Goal: Task Accomplishment & Management: Manage account settings

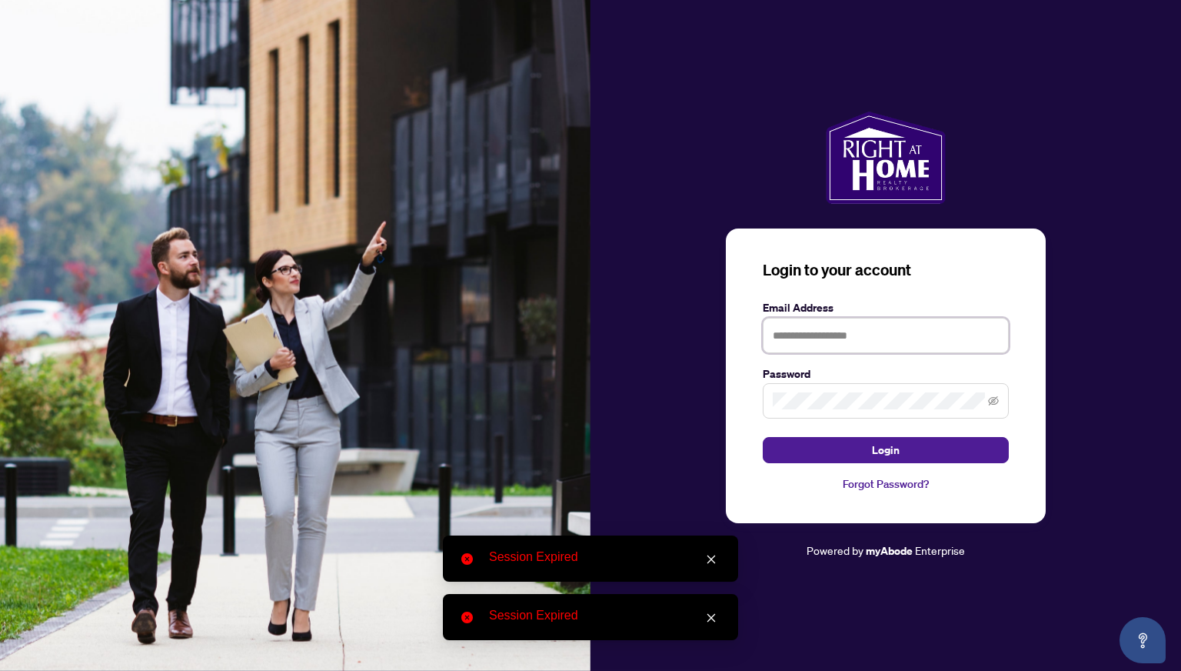
click at [817, 345] on input "text" at bounding box center [886, 335] width 246 height 35
type input "**********"
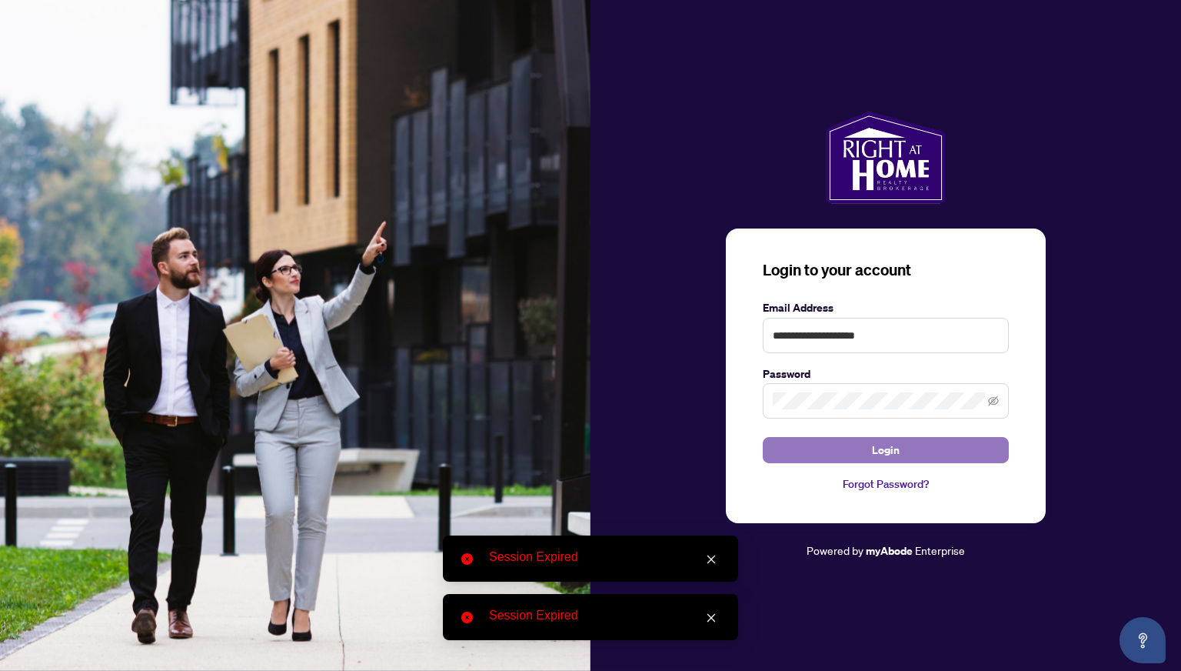
click at [944, 461] on button "Login" at bounding box center [886, 450] width 246 height 26
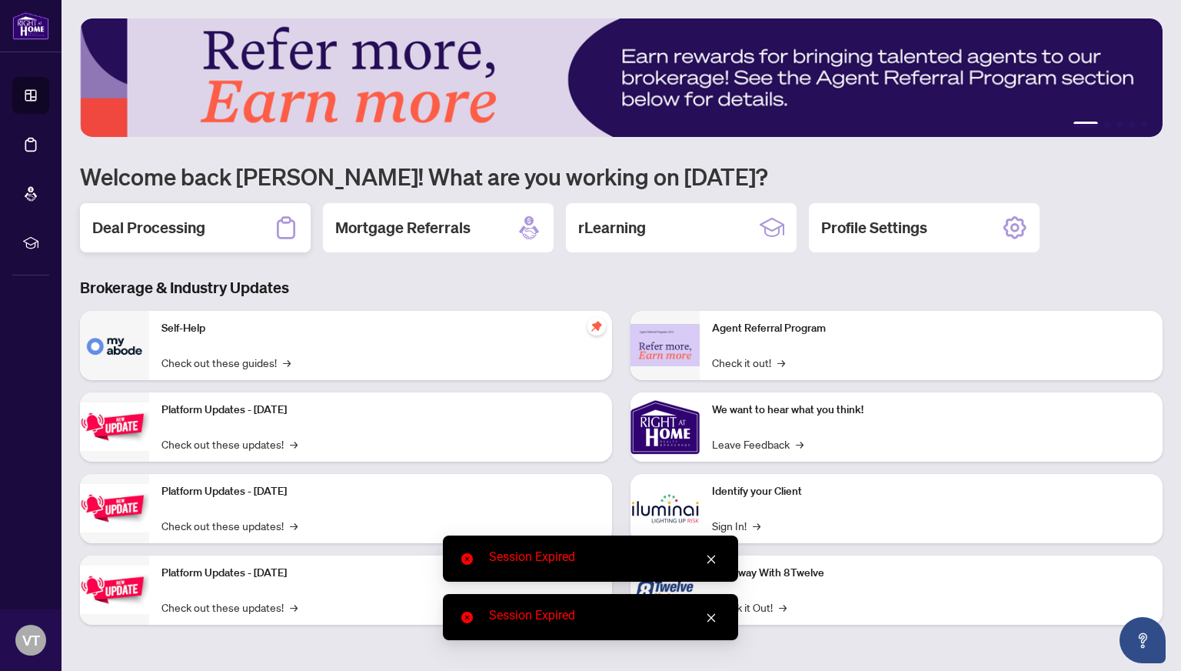
click at [197, 221] on h2 "Deal Processing" at bounding box center [148, 228] width 113 height 22
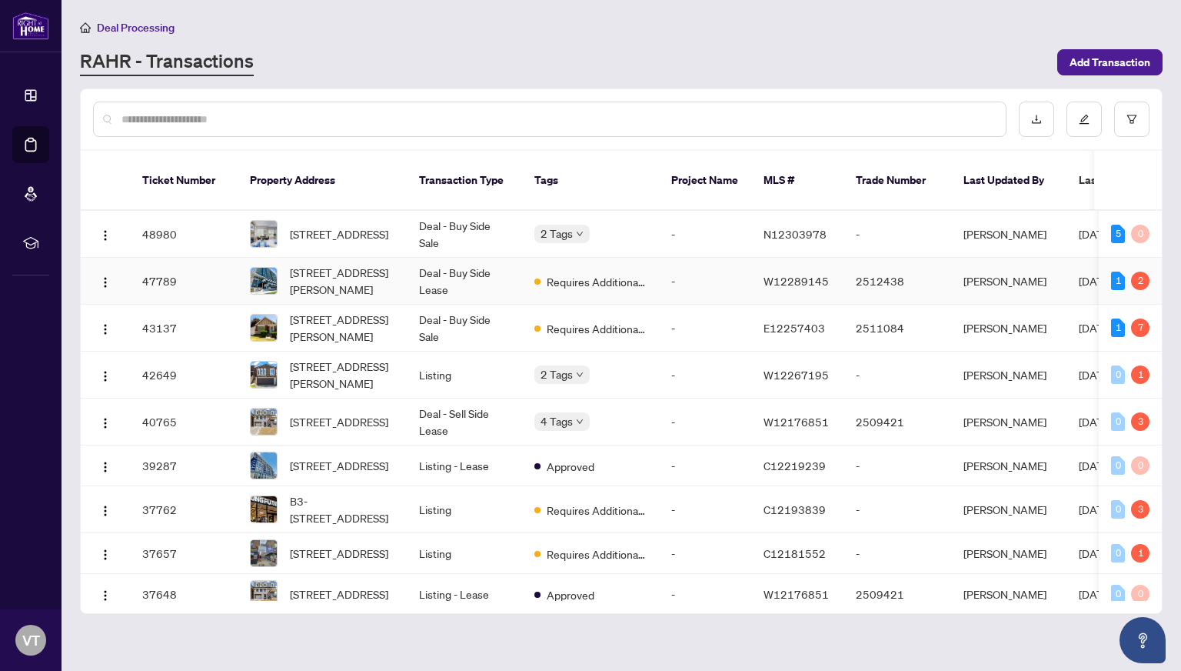
click at [487, 265] on td "Deal - Buy Side Lease" at bounding box center [464, 281] width 115 height 47
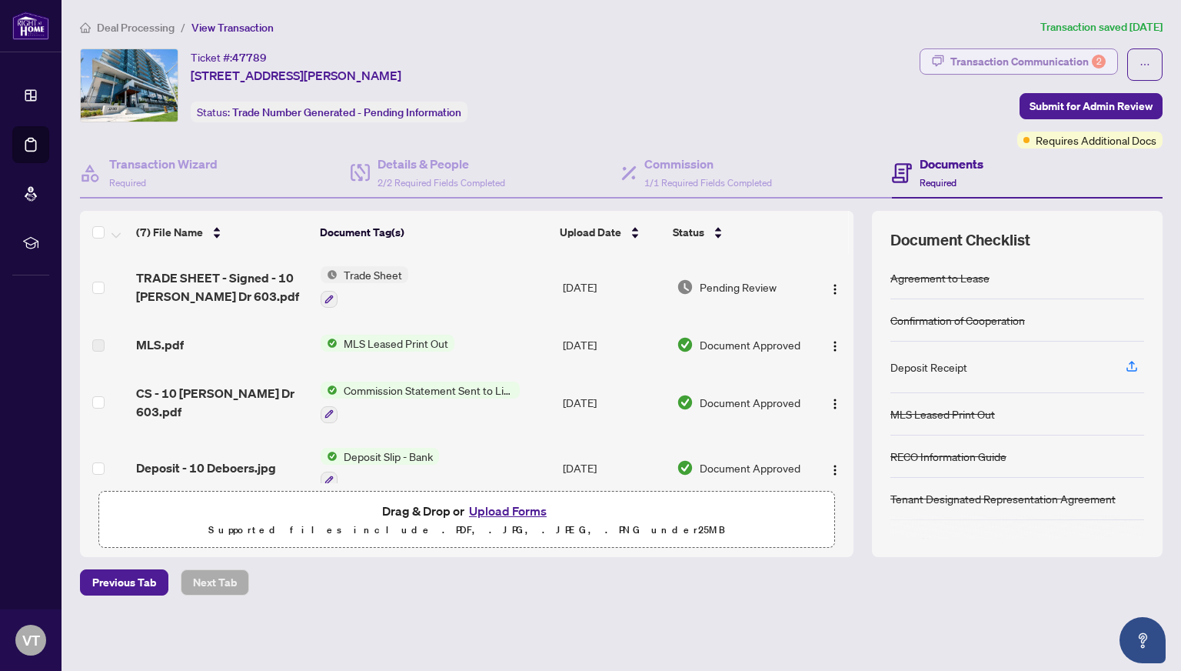
click at [1019, 53] on div "Transaction Communication 2" at bounding box center [1028, 61] width 155 height 25
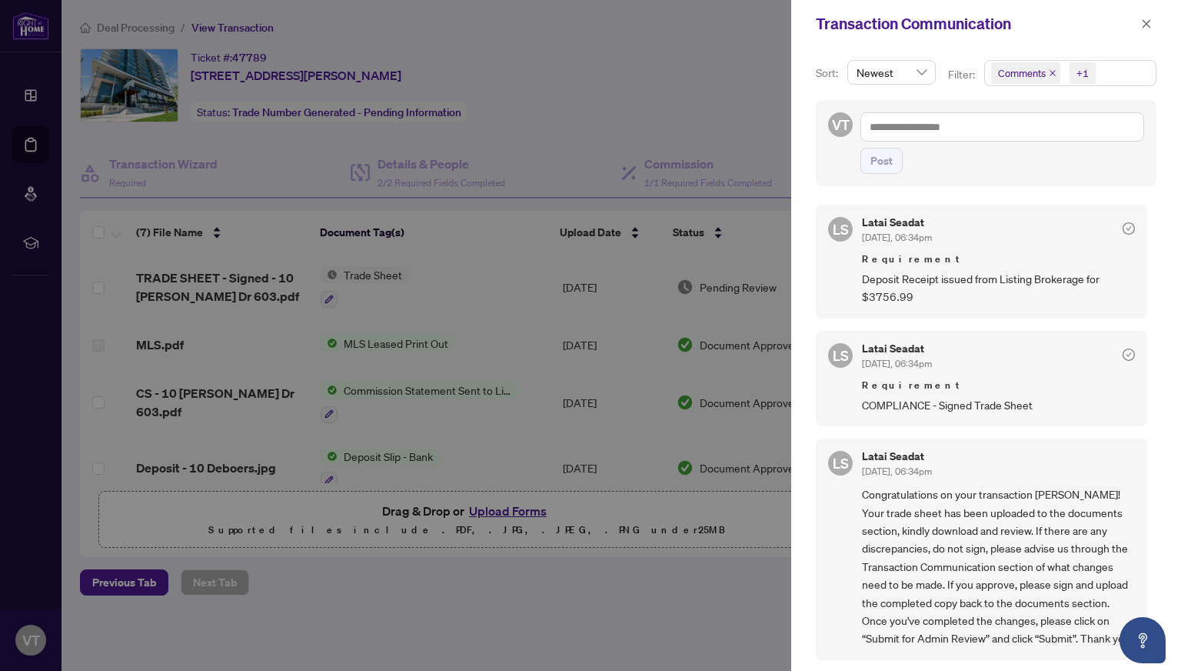
click at [151, 71] on div at bounding box center [590, 335] width 1181 height 671
click at [1138, 27] on button "button" at bounding box center [1147, 24] width 20 height 18
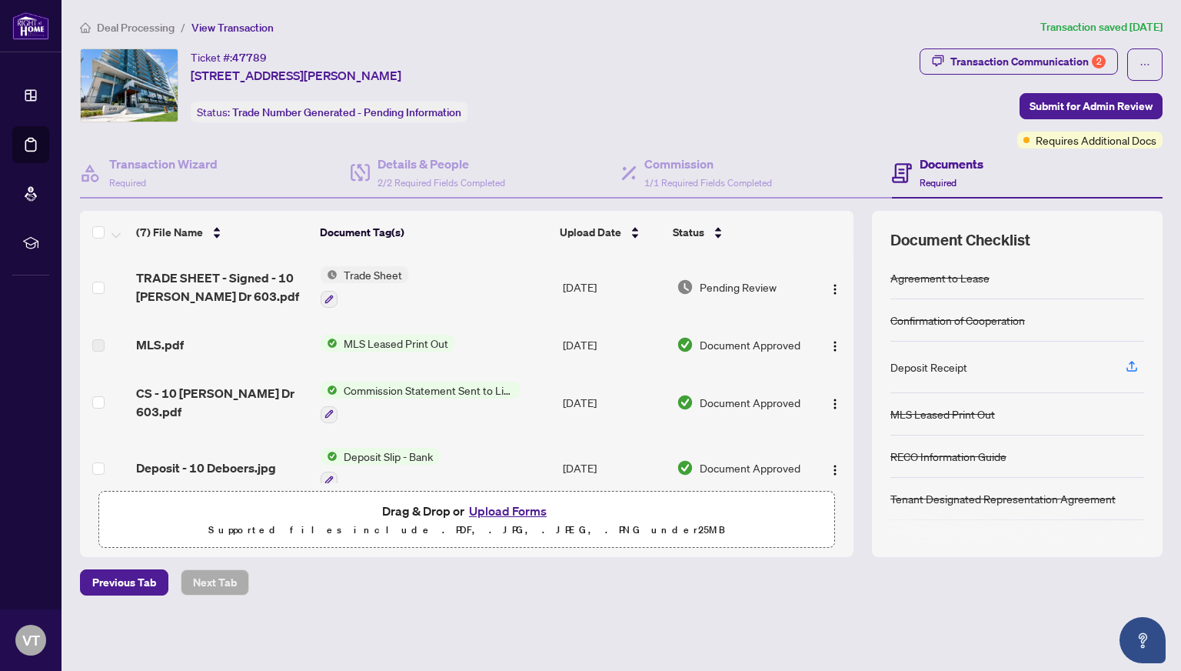
click at [98, 31] on span "Deal Processing" at bounding box center [136, 28] width 78 height 14
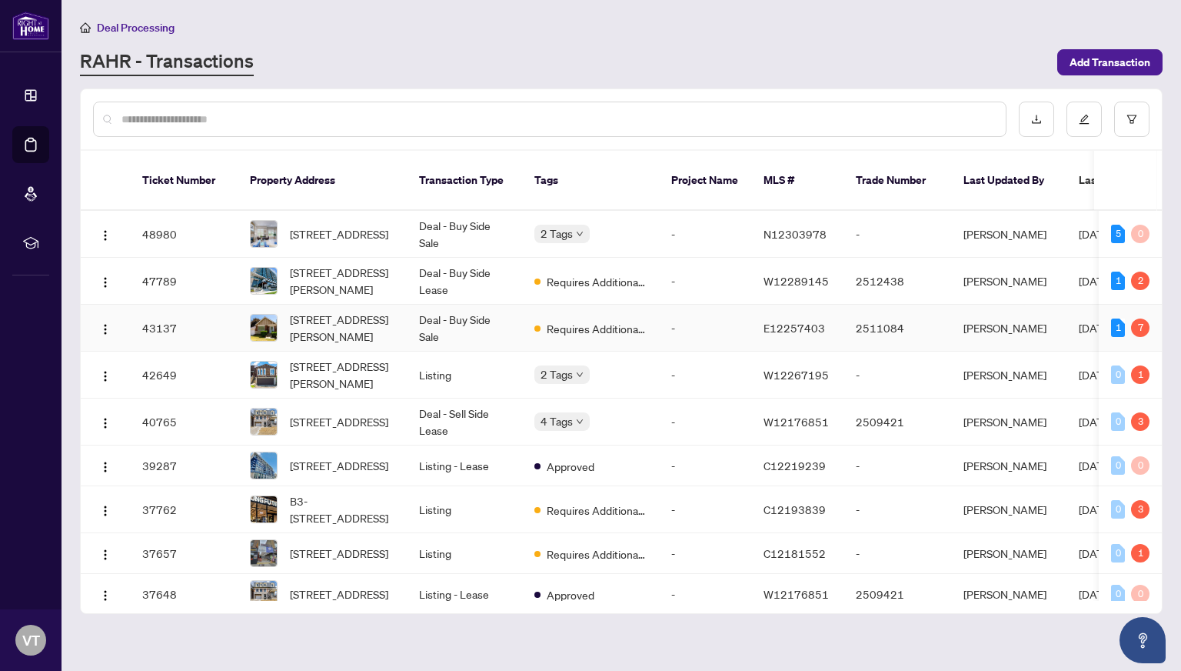
click at [480, 316] on td "Deal - Buy Side Sale" at bounding box center [464, 328] width 115 height 47
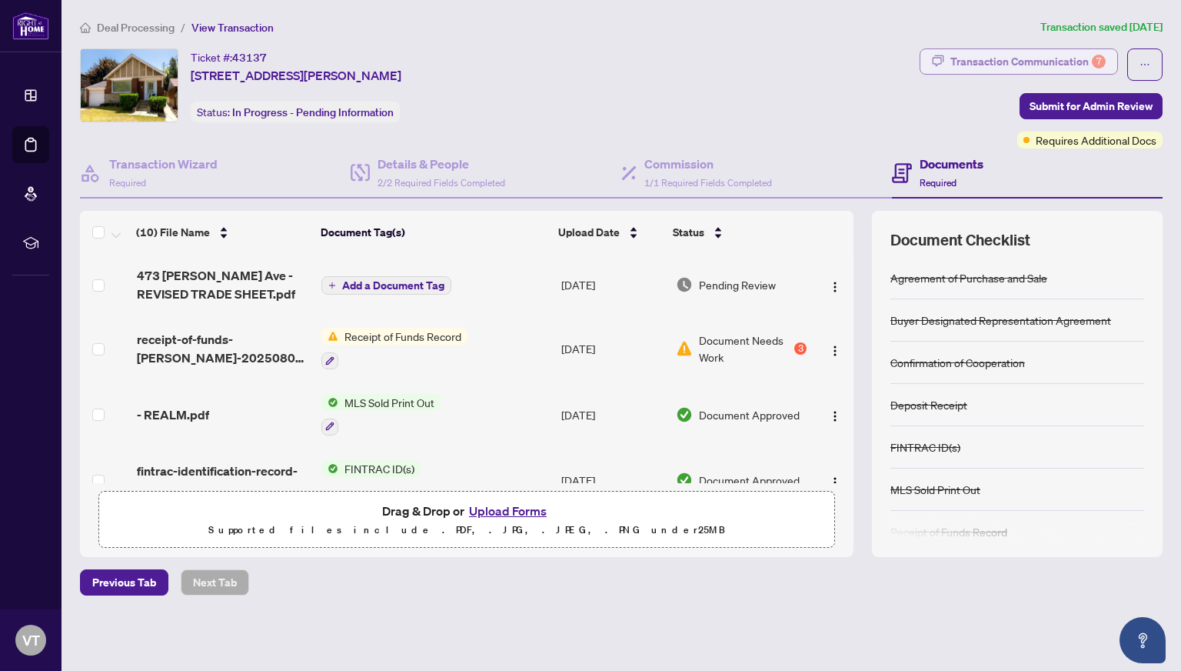
click at [1022, 58] on div "Transaction Communication 7" at bounding box center [1028, 61] width 155 height 25
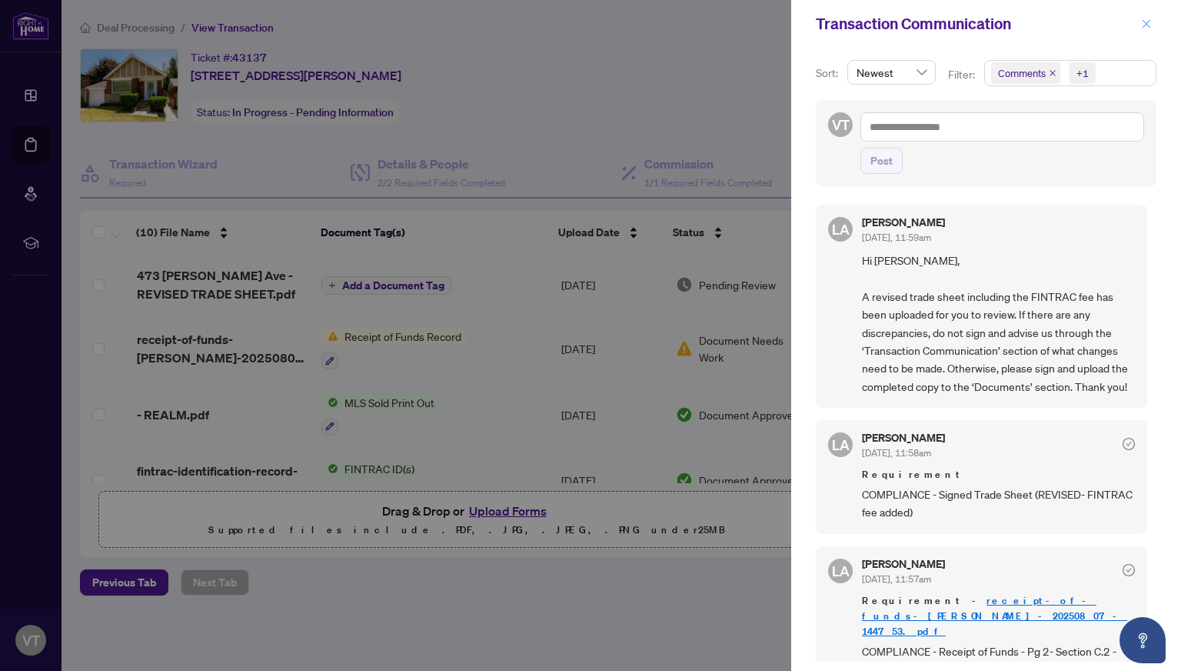
click at [1141, 24] on icon "close" at bounding box center [1146, 23] width 11 height 11
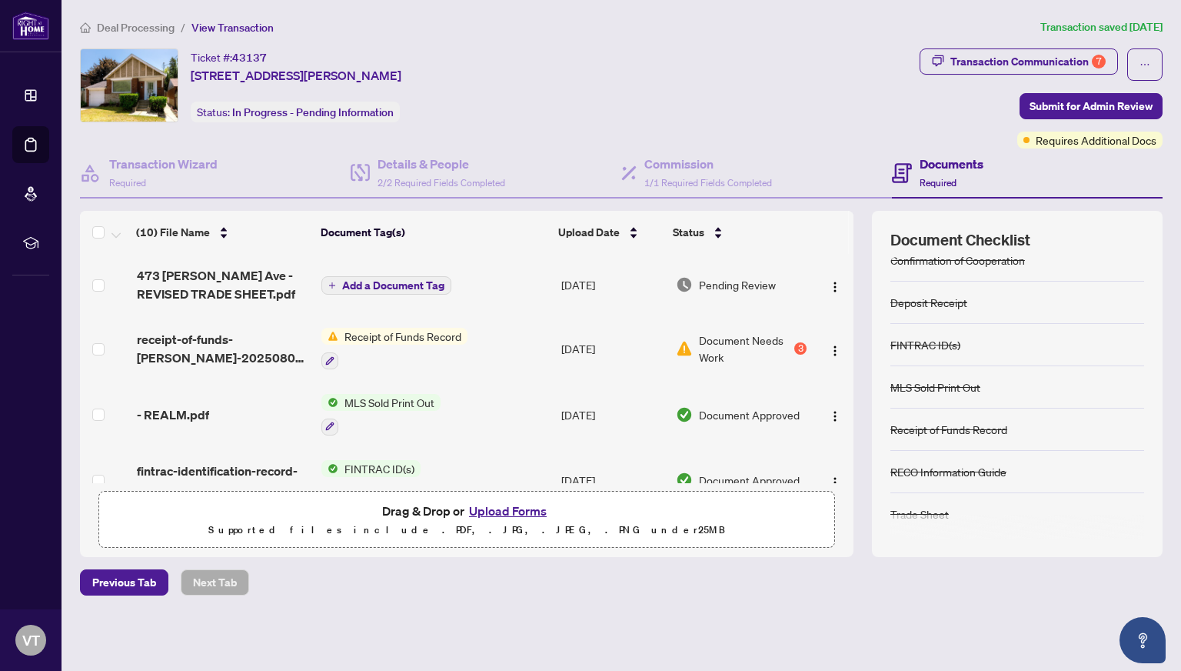
scroll to position [103, 0]
click at [119, 28] on span "Deal Processing" at bounding box center [136, 28] width 78 height 14
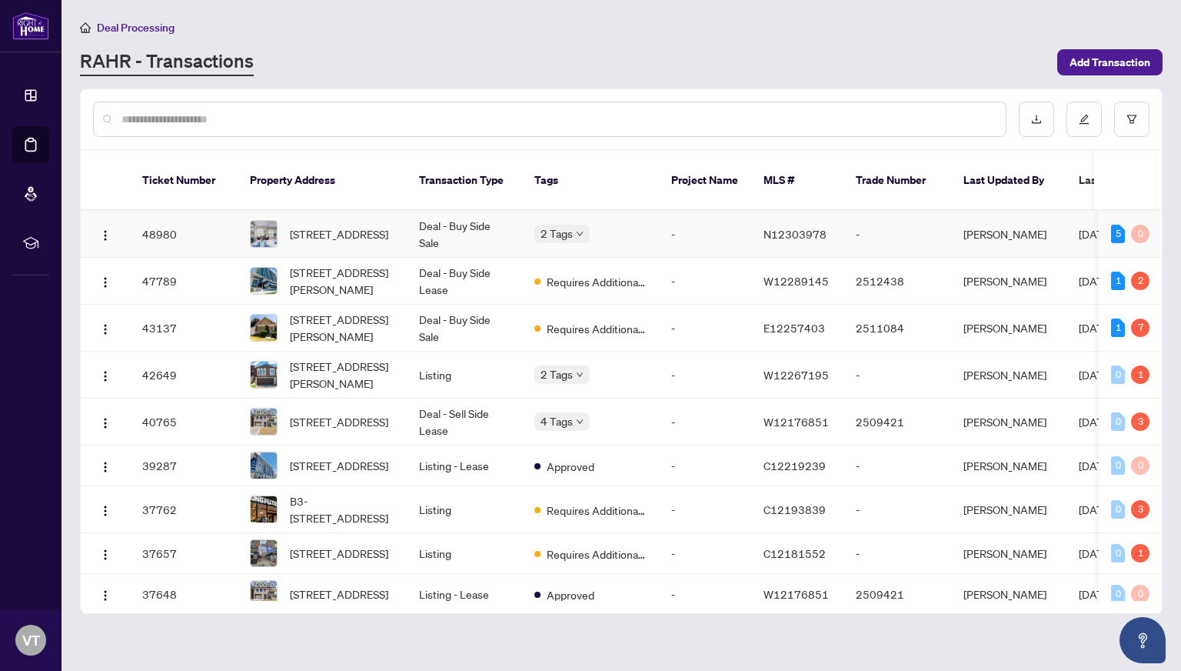
click at [404, 211] on td "[STREET_ADDRESS]" at bounding box center [322, 234] width 169 height 47
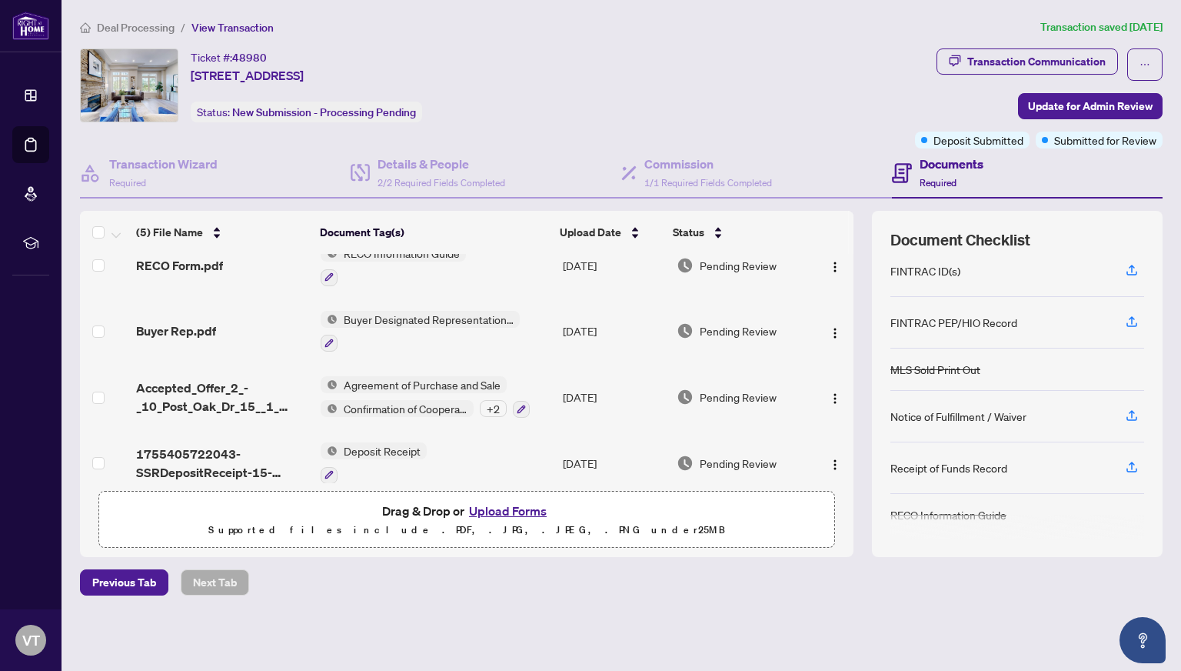
scroll to position [99, 0]
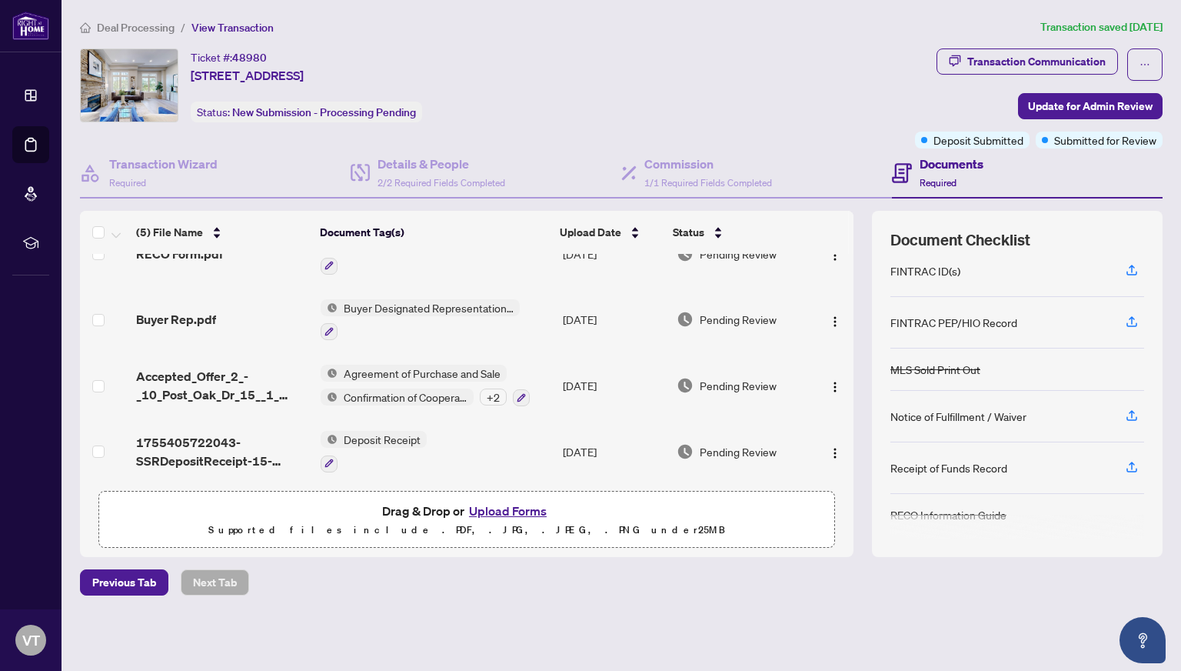
click at [153, 22] on span "Deal Processing" at bounding box center [136, 28] width 78 height 14
